Goal: Task Accomplishment & Management: Manage account settings

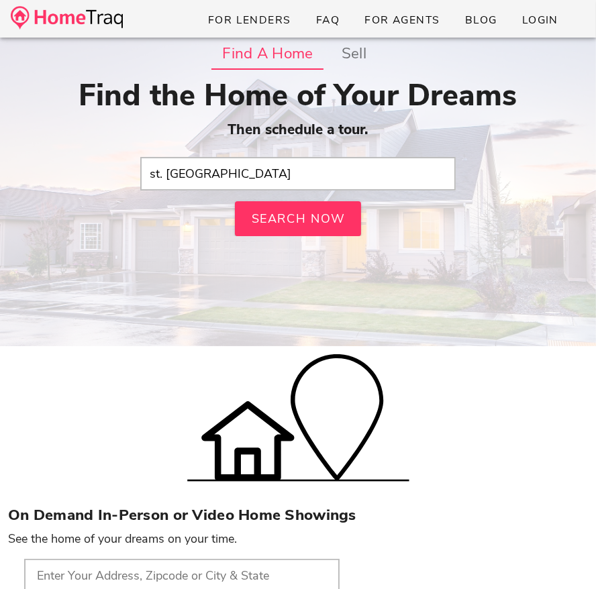
click at [217, 176] on input "st. louis hills" at bounding box center [297, 174] width 315 height 34
click at [229, 170] on input "st. [GEOGRAPHIC_DATA]" at bounding box center [297, 174] width 315 height 34
click at [229, 170] on input "st. louis hills" at bounding box center [297, 174] width 315 height 34
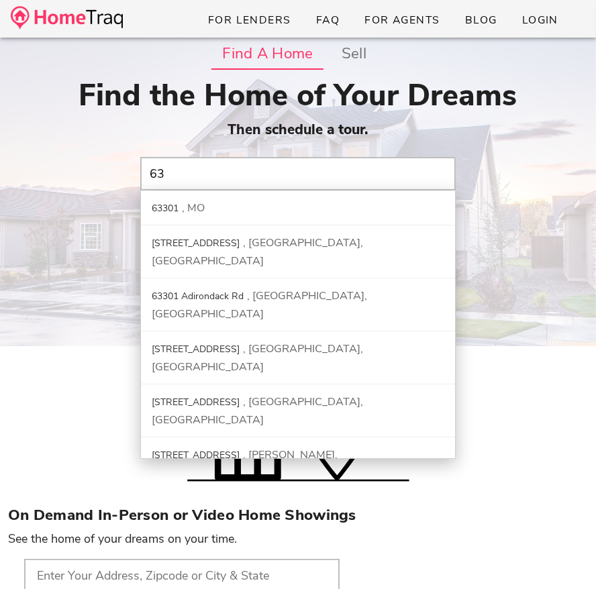
type input "6"
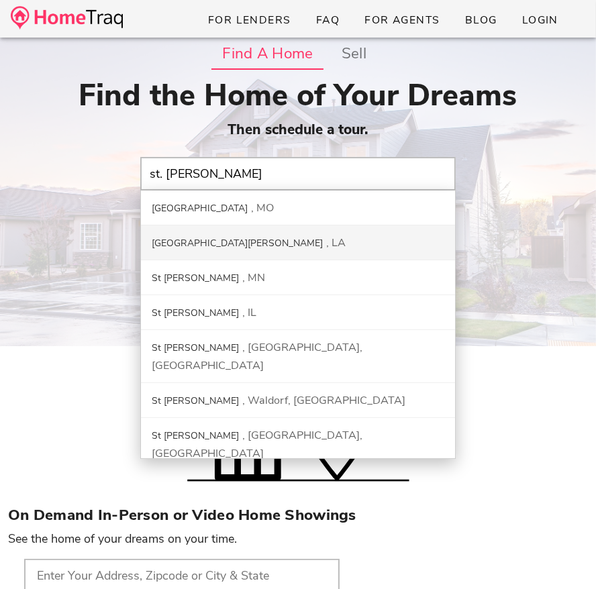
click at [478, 223] on div "Find the Home of Your Dreams Then schedule a tour. st. charles St. Charles Coun…" at bounding box center [298, 157] width 580 height 158
type input "St. Charles County, MO"
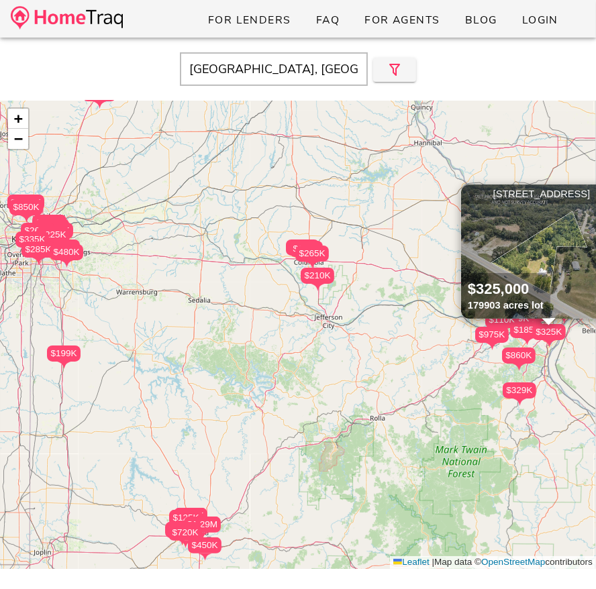
click at [107, 29] on img at bounding box center [67, 17] width 112 height 23
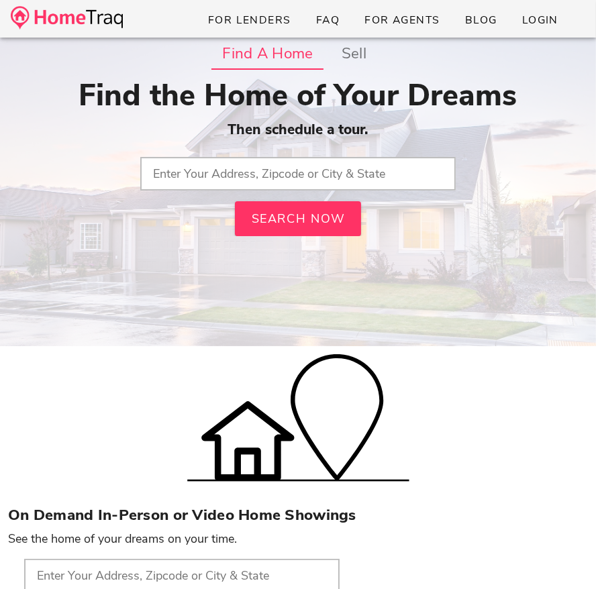
click at [217, 176] on input "text" at bounding box center [297, 174] width 315 height 34
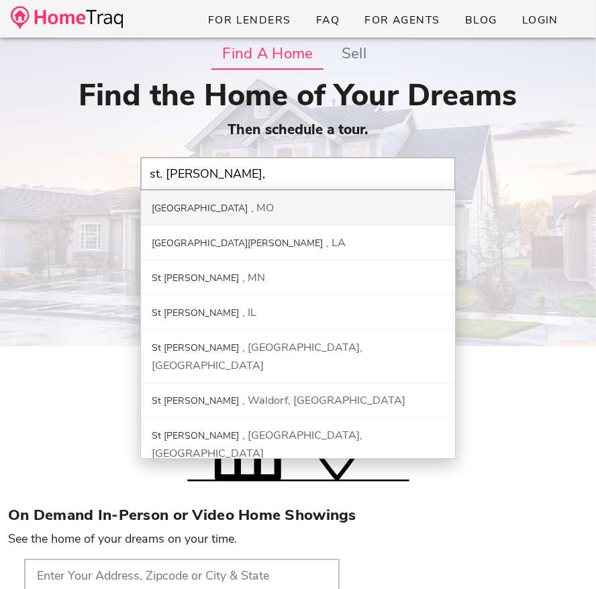
click at [219, 170] on input "st. charles," at bounding box center [297, 174] width 315 height 34
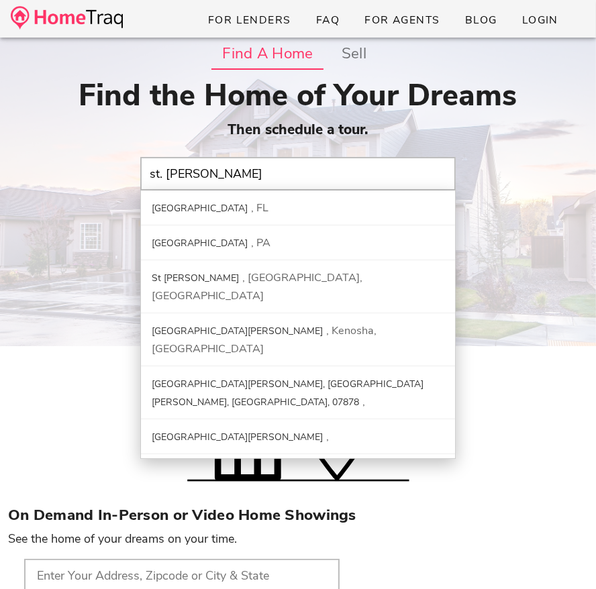
click at [219, 171] on input "st. [PERSON_NAME]" at bounding box center [297, 174] width 315 height 34
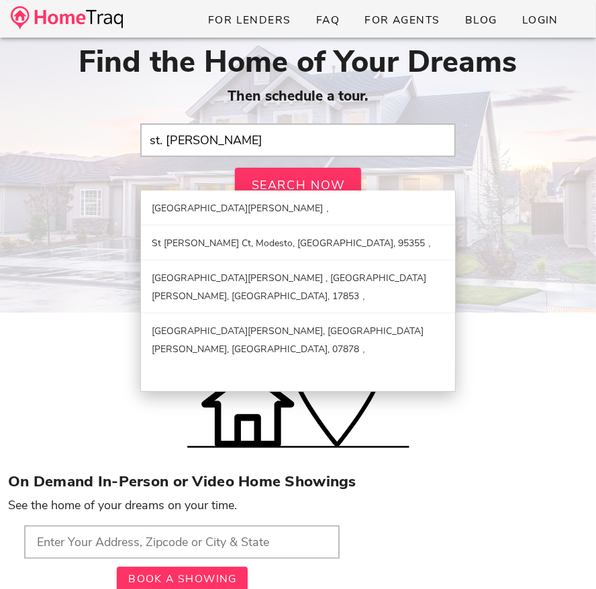
click at [203, 129] on input "st. [PERSON_NAME]" at bounding box center [297, 140] width 315 height 34
click at [203, 129] on input "st. peters, mo" at bounding box center [297, 140] width 315 height 34
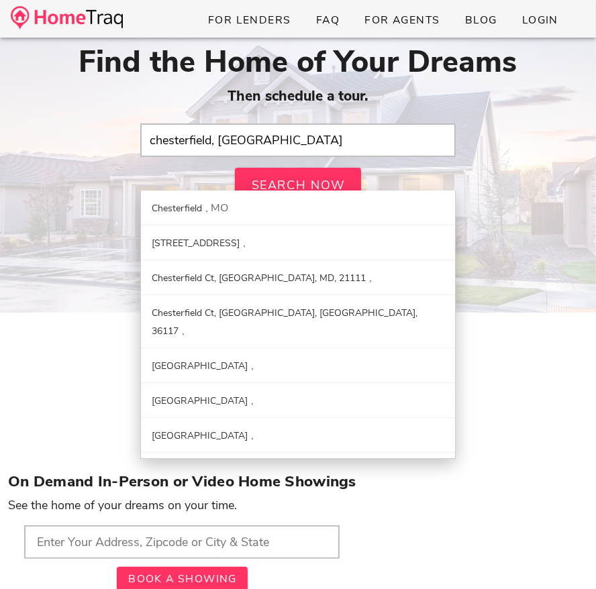
click at [189, 139] on input "chesterfield, mo" at bounding box center [297, 140] width 315 height 34
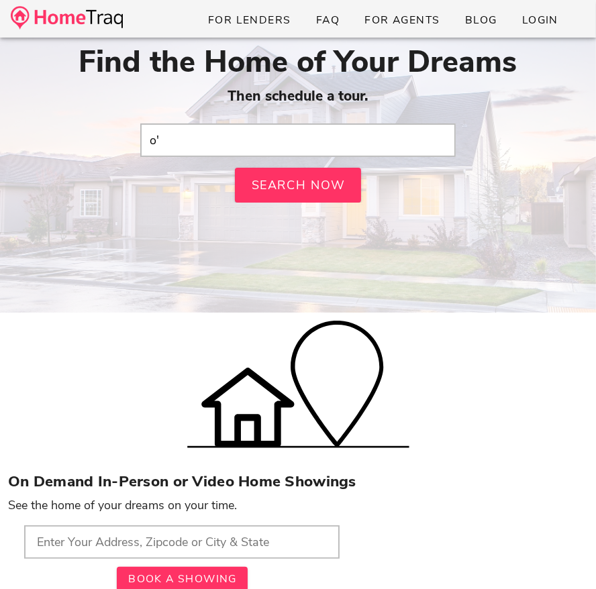
type input "o"
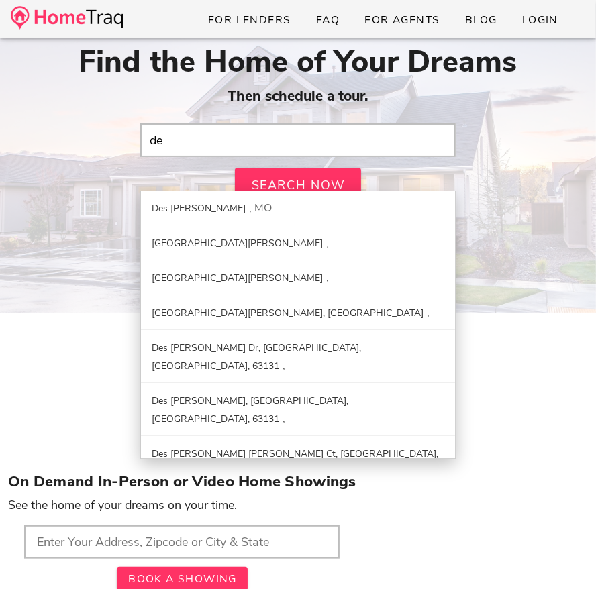
type input "d"
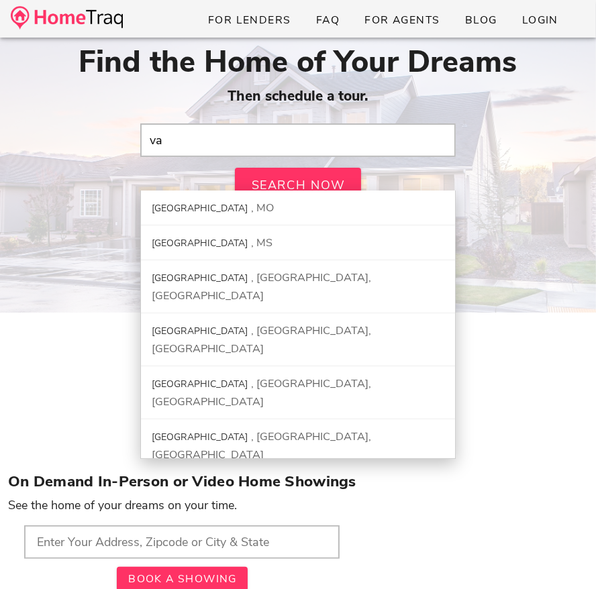
type input "v"
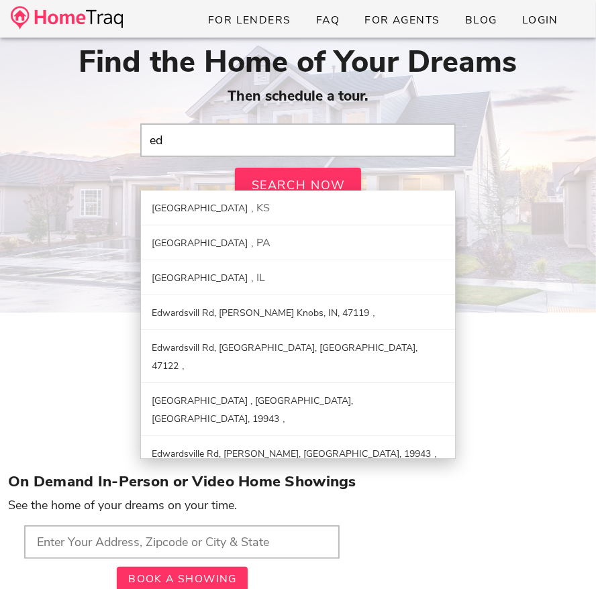
type input "e"
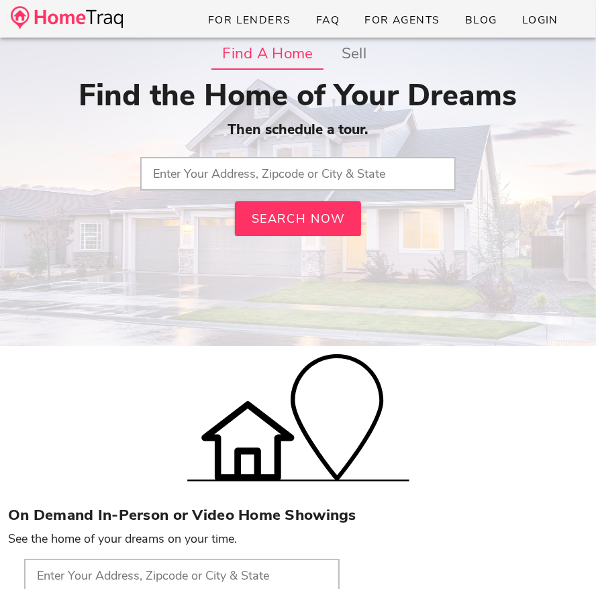
click at [213, 172] on input "text" at bounding box center [297, 174] width 315 height 34
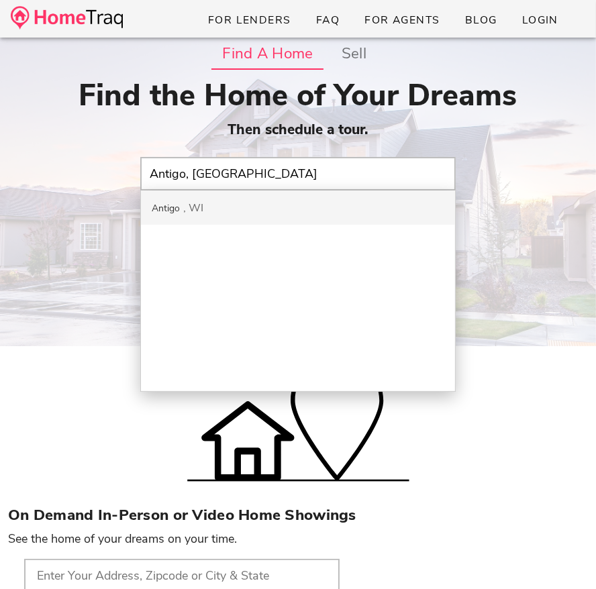
click at [249, 175] on input "Antigo, WI" at bounding box center [297, 174] width 315 height 34
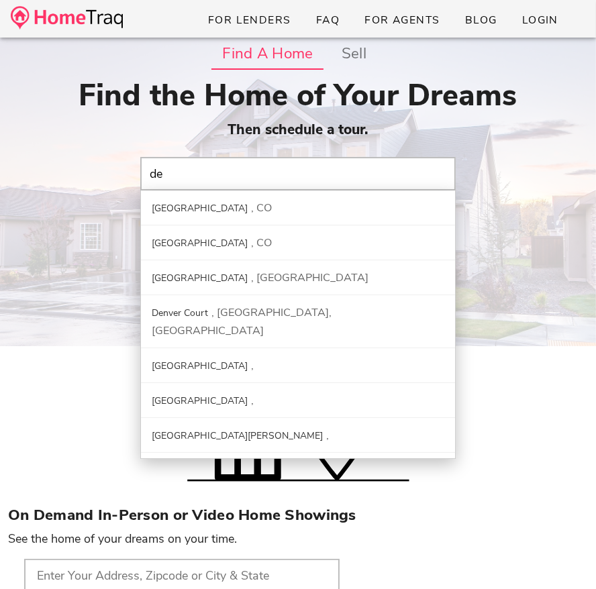
type input "d"
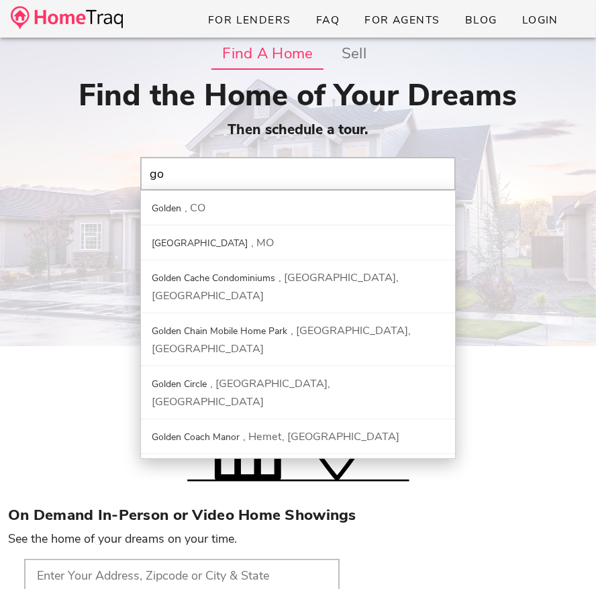
type input "g"
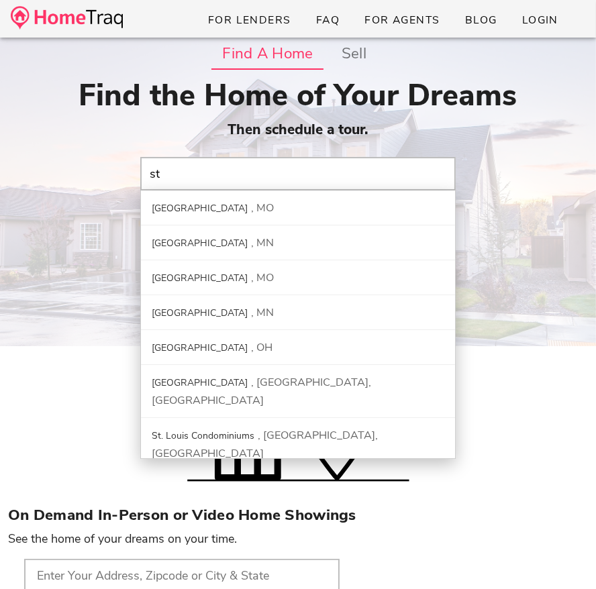
type input "s"
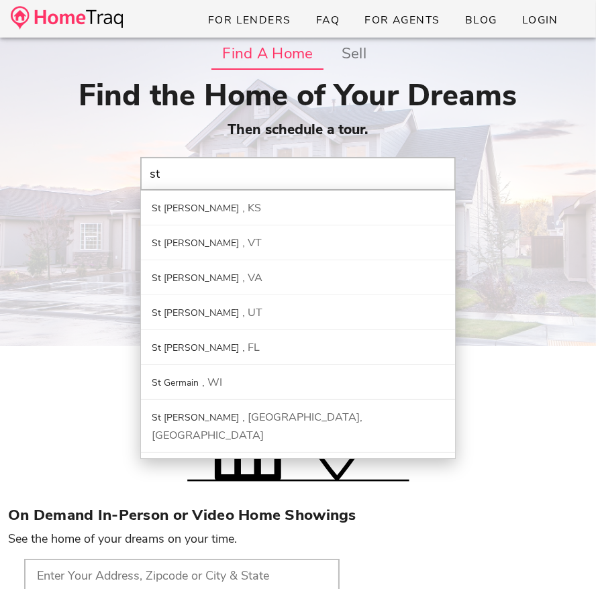
type input "s"
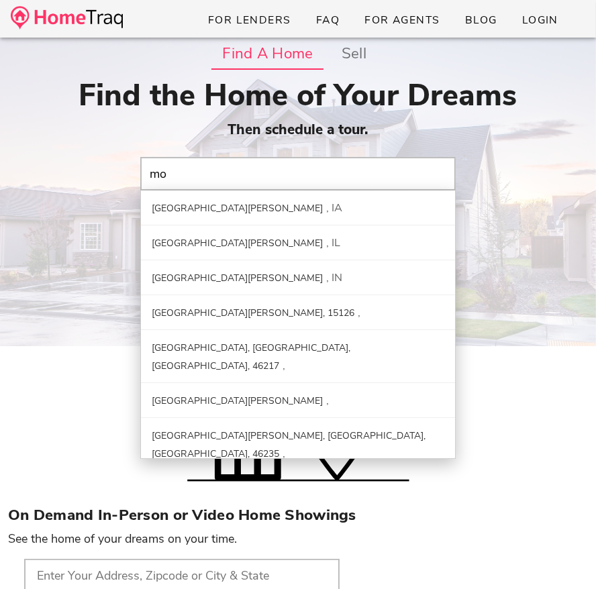
type input "m"
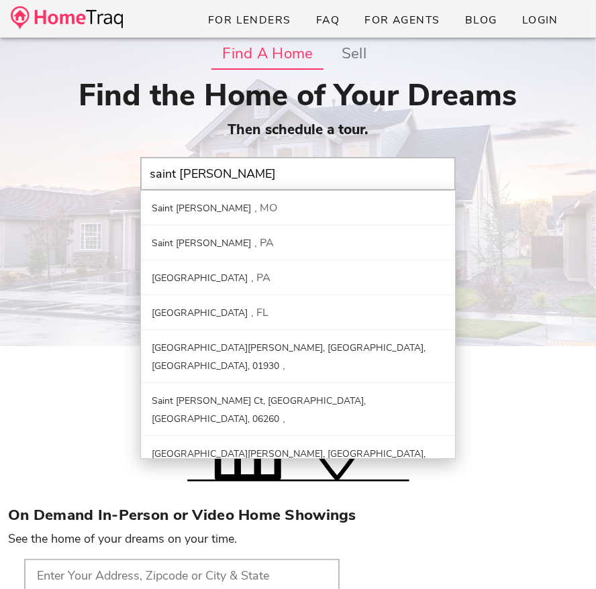
type input "saint peters"
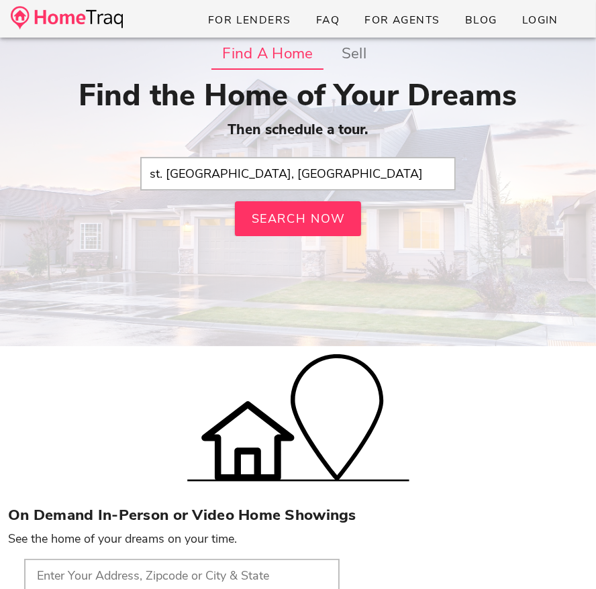
click at [219, 168] on input "st. louis hills, mo" at bounding box center [297, 174] width 315 height 34
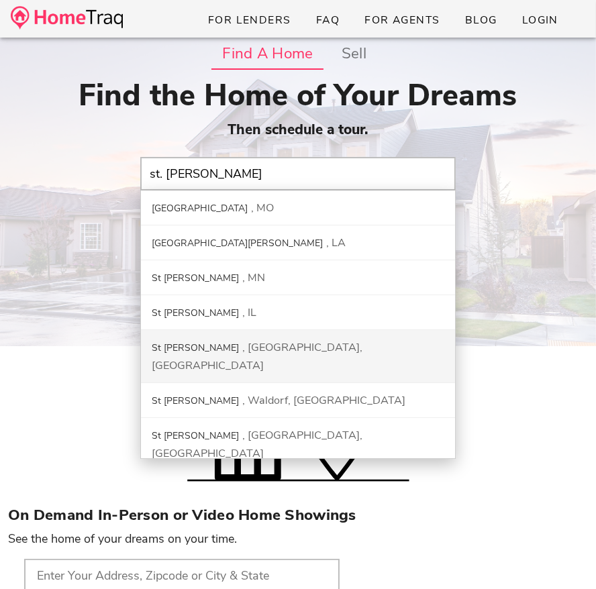
click at [502, 174] on div "Find the Home of Your Dreams Then schedule a tour. st. charles St. Charles Coun…" at bounding box center [298, 157] width 580 height 158
type input "St. Charles County, MO"
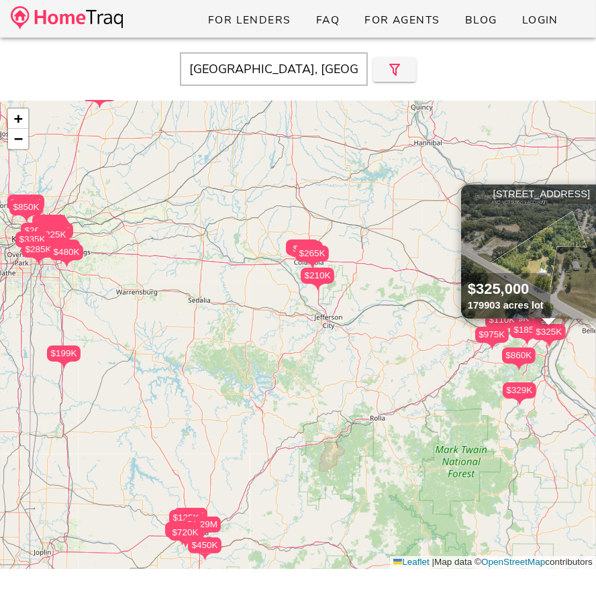
click at [111, 25] on img at bounding box center [67, 17] width 112 height 23
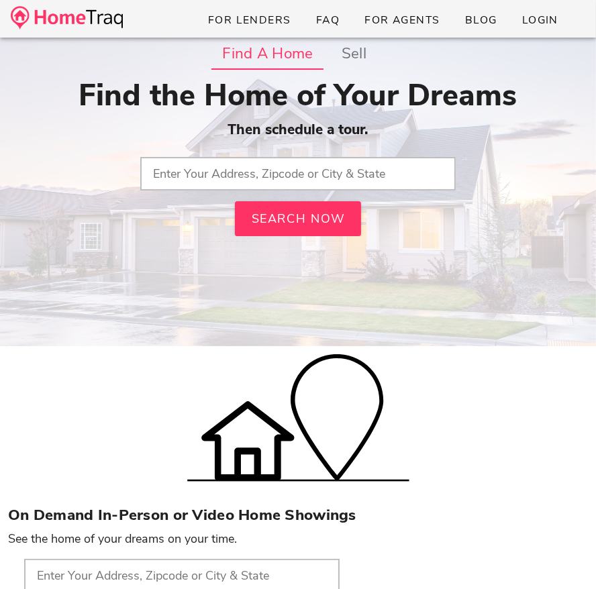
click at [199, 178] on input "text" at bounding box center [297, 174] width 315 height 34
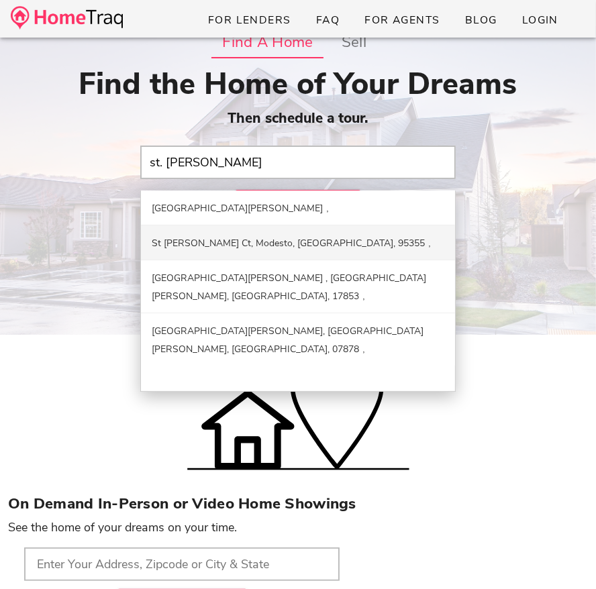
scroll to position [13, 0]
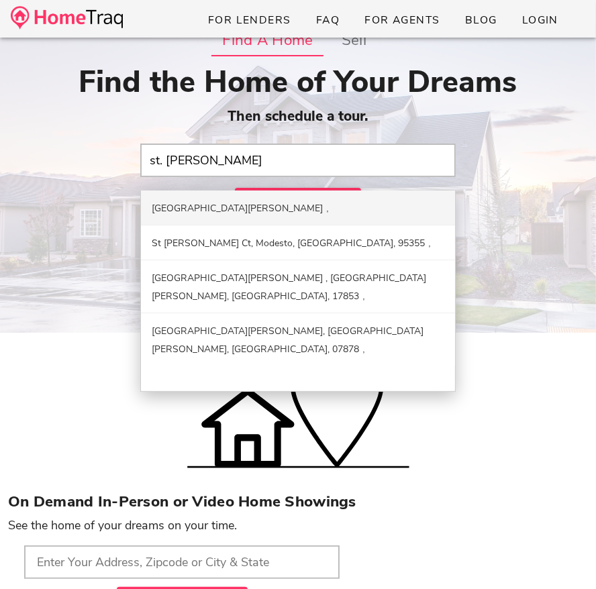
click at [217, 160] on input "st. peters, mo" at bounding box center [297, 161] width 315 height 34
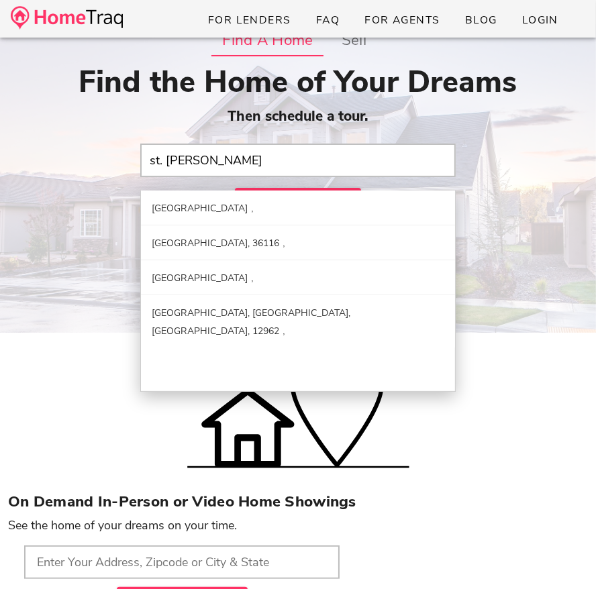
click at [215, 154] on input "st. louis, mo" at bounding box center [297, 161] width 315 height 34
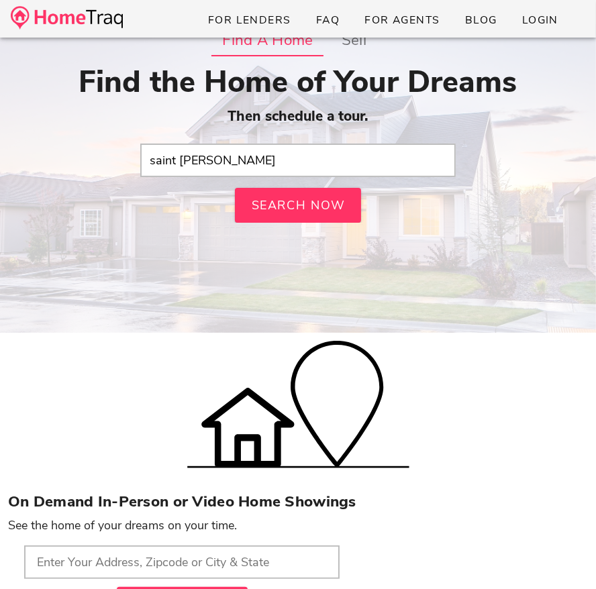
type input "Saint Peters, MO"
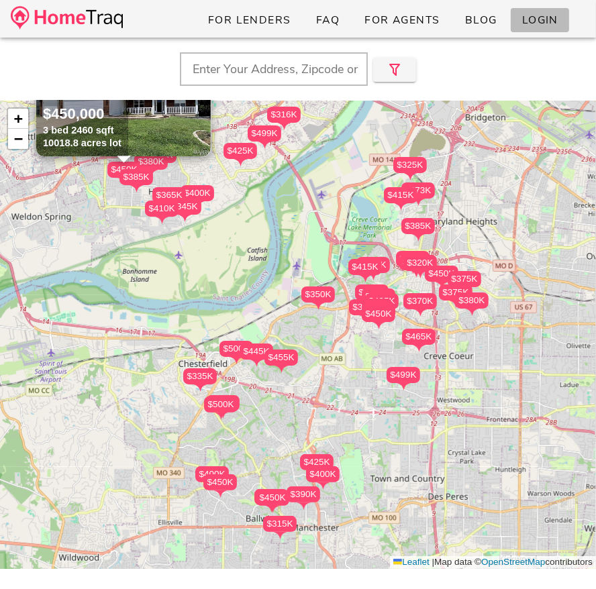
click at [549, 20] on span "Login" at bounding box center [539, 20] width 37 height 15
click at [572, 19] on span "button" at bounding box center [561, 19] width 38 height 16
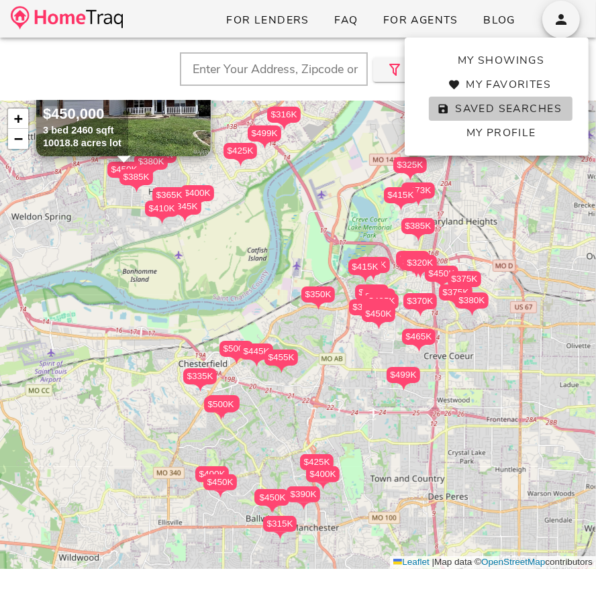
click at [504, 108] on span "Saved Searches" at bounding box center [500, 108] width 122 height 15
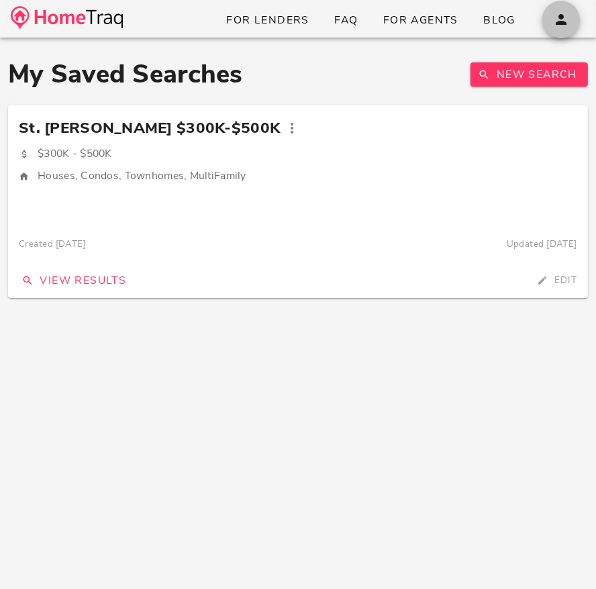
click at [566, 32] on button "button" at bounding box center [561, 20] width 38 height 38
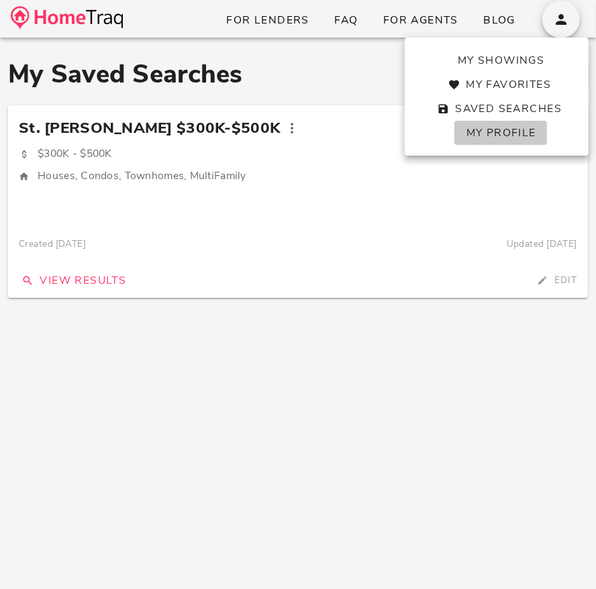
click at [512, 134] on span "My Profile" at bounding box center [500, 132] width 70 height 15
